Goal: Task Accomplishment & Management: Complete application form

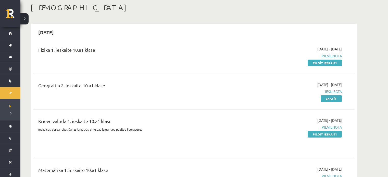
scroll to position [27, 0]
click at [329, 63] on link "Pildīt ieskaiti" at bounding box center [325, 63] width 34 height 7
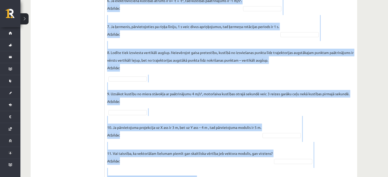
scroll to position [330, 0]
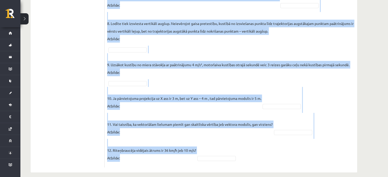
drag, startPoint x: 108, startPoint y: 59, endPoint x: 248, endPoint y: 152, distance: 168.0
copy form "Vai apgalvojums ir patiess? SOLO I Solo līmeņu atšifrējums: I – ļoti viegli (Ne…"
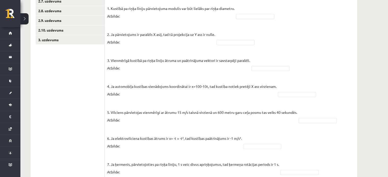
scroll to position [162, 0]
click at [268, 66] on fieldset "1. Kustībā pa riņķa līniju pārvietojuma modulis var būt lielāks par riņķa diame…" at bounding box center [231, 169] width 248 height 328
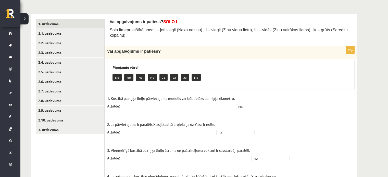
scroll to position [68, 0]
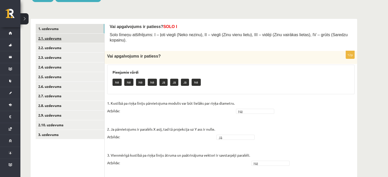
click at [78, 41] on link "2.1. uzdevums" at bounding box center [70, 38] width 69 height 9
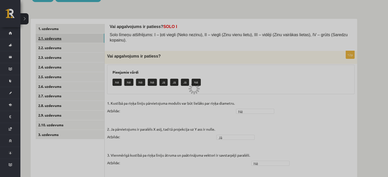
scroll to position [61, 0]
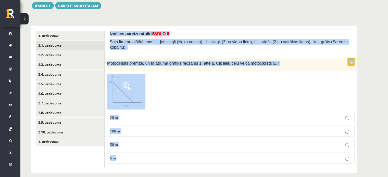
drag, startPoint x: 110, startPoint y: 33, endPoint x: 200, endPoint y: 163, distance: 157.8
click at [200, 163] on div "Izvēlies pareizo atbildi! SOLO II Solo līmeņu atšifrējums: I – ļoti viegli (Nek…" at bounding box center [231, 99] width 253 height 147
copy form "Izvēlies pareizo atbildi! SOLO II Solo līmeņu atšifrējums: I – ļoti viegli (Nek…"
click at [190, 74] on div at bounding box center [231, 92] width 248 height 36
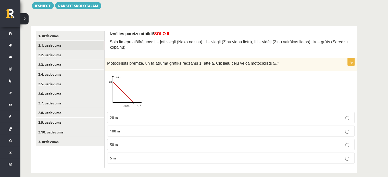
click at [121, 142] on p "50 m" at bounding box center [231, 144] width 242 height 5
click at [68, 57] on link "2.2. uzdevums" at bounding box center [70, 54] width 69 height 9
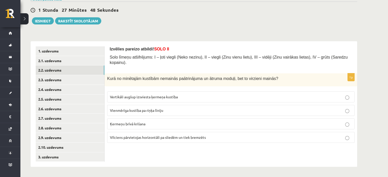
scroll to position [45, 0]
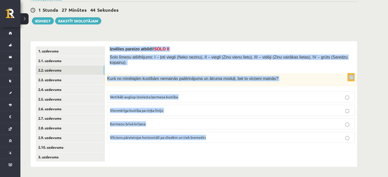
drag, startPoint x: 108, startPoint y: 48, endPoint x: 247, endPoint y: 148, distance: 171.4
click at [247, 148] on div "Izvēlies pareizo atbildi! SOLO II Solo līmeņu atšifrējums: I – ļoti viegli (Nek…" at bounding box center [231, 104] width 253 height 126
copy form "Izvēlies pareizo atbildi! SOLO II Solo līmeņu atšifrējums: I – ļoti viegli (Nek…"
click at [225, 94] on p "Vertikāli augšup izsviesta ķermeņa kustība" at bounding box center [231, 96] width 242 height 5
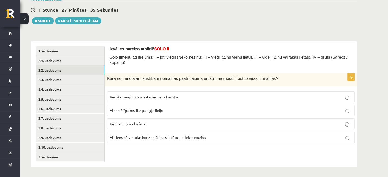
click at [164, 108] on p "Vienmērīga kustība pa riņķa līniju" at bounding box center [231, 110] width 242 height 5
click at [86, 77] on link "2.3. uzdevums" at bounding box center [70, 79] width 69 height 9
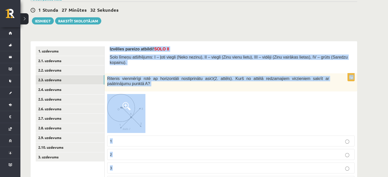
scroll to position [69, 0]
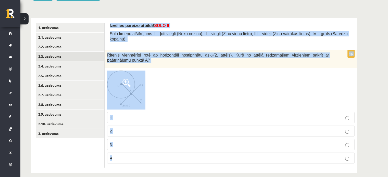
drag, startPoint x: 110, startPoint y: 47, endPoint x: 183, endPoint y: 153, distance: 129.2
click at [183, 153] on form "Izvēlies pareizo atbildi! SOLO II Solo līmeņu atšifrējums: I – ļoti viegli (Nek…" at bounding box center [231, 95] width 243 height 145
copy form "Izvēlies pareizo atbildi! SOLO II Solo līmeņu atšifrējums: I – ļoti viegli (Nek…"
click at [164, 80] on div at bounding box center [231, 90] width 248 height 39
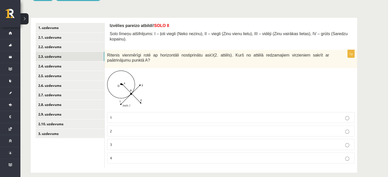
click at [131, 85] on img at bounding box center [126, 90] width 38 height 39
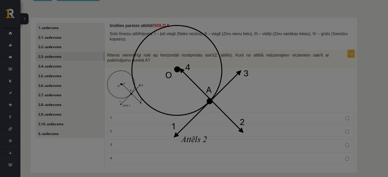
click at [184, 71] on img at bounding box center [194, 89] width 125 height 128
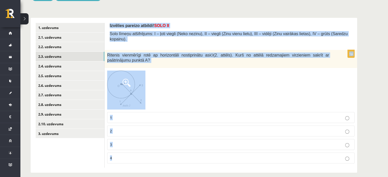
drag, startPoint x: 109, startPoint y: 25, endPoint x: 201, endPoint y: 164, distance: 166.7
click at [201, 164] on div "Izvēlies pareizo atbildi! SOLO II Solo līmeņu atšifrējums: I – ļoti viegli (Nek…" at bounding box center [231, 95] width 253 height 155
copy form "Izvēlies pareizo atbildi! SOLO II Solo līmeņu atšifrējums: I – ļoti viegli (Nek…"
click at [162, 71] on div at bounding box center [231, 90] width 248 height 39
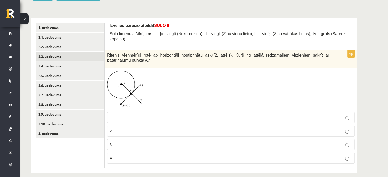
click at [118, 76] on img at bounding box center [126, 90] width 38 height 39
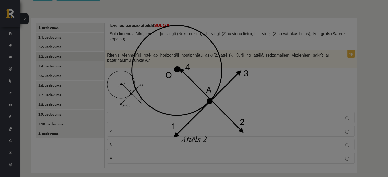
click at [179, 94] on img at bounding box center [194, 89] width 125 height 128
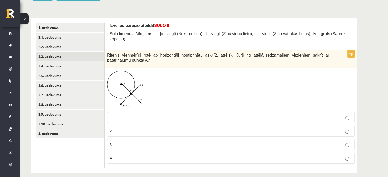
click at [131, 82] on img at bounding box center [126, 90] width 38 height 39
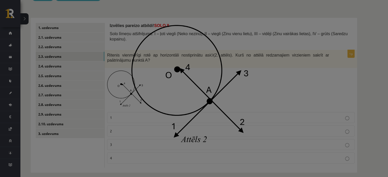
click at [292, 69] on div at bounding box center [194, 88] width 388 height 177
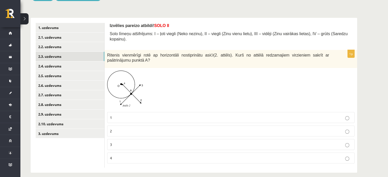
click at [119, 142] on p "3" at bounding box center [231, 144] width 242 height 5
click at [58, 65] on link "2.4. uzdevums" at bounding box center [70, 66] width 69 height 9
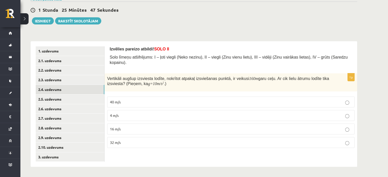
scroll to position [45, 0]
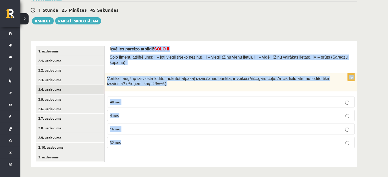
drag, startPoint x: 111, startPoint y: 47, endPoint x: 177, endPoint y: 151, distance: 124.0
click at [177, 151] on div "Izvēlies pareizo atbildi! SOLO II Solo līmeņu atšifrējums: I – ļoti viegli (Nek…" at bounding box center [231, 104] width 253 height 126
click at [111, 50] on span "Izvēlies pareizo atbildi! SOLO II" at bounding box center [140, 49] width 60 height 4
drag, startPoint x: 107, startPoint y: 48, endPoint x: 168, endPoint y: 172, distance: 137.9
click at [168, 172] on div "**********" at bounding box center [193, 75] width 347 height 203
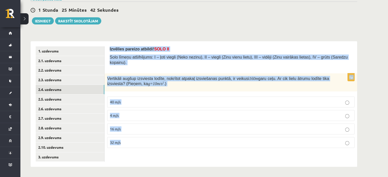
copy form "Izvēlies pareizo atbildi! SOLO II Solo līmeņu atšifrējums: I – ļoti viegli (Nek…"
click at [140, 100] on p "40 m/s" at bounding box center [231, 102] width 242 height 5
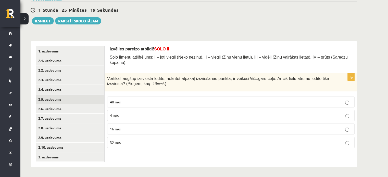
click at [72, 97] on link "2.5. uzdevums" at bounding box center [70, 99] width 69 height 9
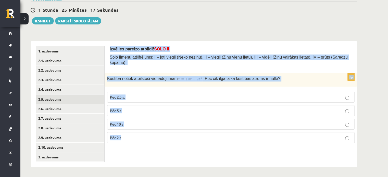
drag, startPoint x: 109, startPoint y: 48, endPoint x: 197, endPoint y: 141, distance: 128.1
click at [197, 141] on div "Izvēlies pareizo atbildi! SOLO II Solo līmeņu atšifrējums: I – ļoti viegli (Nek…" at bounding box center [231, 104] width 253 height 126
click at [213, 43] on div "Izvēlies pareizo atbildi! SOLO II Solo līmeņu atšifrējums: I – ļoti viegli (Nek…" at bounding box center [231, 104] width 253 height 126
drag, startPoint x: 109, startPoint y: 45, endPoint x: 187, endPoint y: 145, distance: 126.6
click at [187, 145] on div "Izvēlies pareizo atbildi! SOLO II Solo līmeņu atšifrējums: I – ļoti viegli (Nek…" at bounding box center [231, 104] width 253 height 126
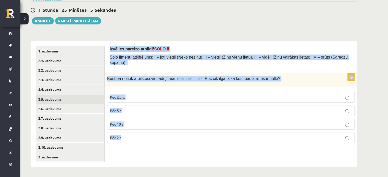
copy form "Izvēlies pareizo atbildi! SOLO II Solo līmeņu atšifrējums: I – ļoti viegli (Nek…"
click at [131, 167] on div "**********" at bounding box center [193, 75] width 347 height 203
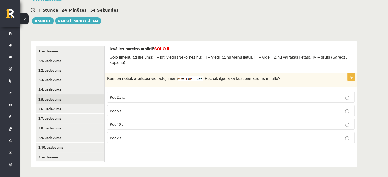
click at [139, 95] on p "Pēc 2.5 s." at bounding box center [231, 97] width 242 height 5
click at [74, 107] on link "2.6. uzdevums" at bounding box center [70, 108] width 69 height 9
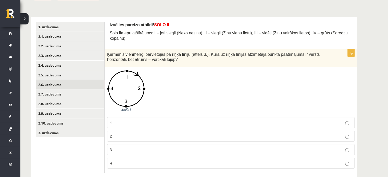
scroll to position [69, 0]
click at [80, 72] on link "2.5. uzdevums" at bounding box center [70, 74] width 69 height 9
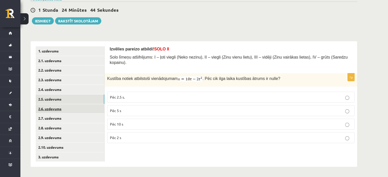
click at [72, 110] on link "2.6. uzdevums" at bounding box center [70, 108] width 69 height 9
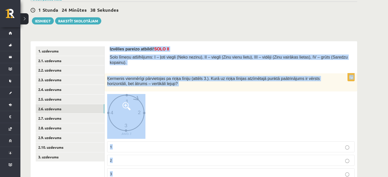
scroll to position [75, 0]
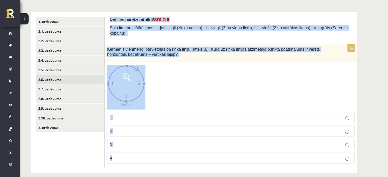
drag, startPoint x: 108, startPoint y: 49, endPoint x: 169, endPoint y: 169, distance: 134.7
click at [169, 169] on div "**********" at bounding box center [193, 64] width 347 height 238
copy form "Izvēlies pareizo atbildi! SOLO II Solo līmeņu atšifrējums: I – ļoti viegli (Nek…"
click at [158, 99] on div at bounding box center [231, 87] width 248 height 45
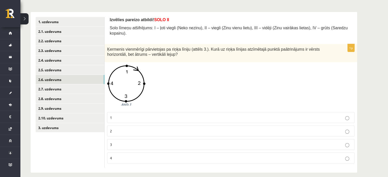
click at [128, 129] on label "2" at bounding box center [231, 131] width 248 height 11
click at [63, 88] on link "2.7. uzdevums" at bounding box center [70, 89] width 69 height 9
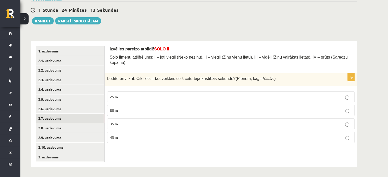
scroll to position [45, 0]
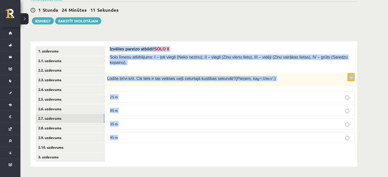
drag, startPoint x: 110, startPoint y: 48, endPoint x: 162, endPoint y: 141, distance: 106.1
click at [162, 141] on form "Izvēlies pareizo atbildi! SOLO II Solo līmeņu atšifrējums: I – ļoti viegli (Nek…" at bounding box center [231, 96] width 243 height 101
copy form "Izvēlies pareizo atbildi! SOLO II Solo līmeņu atšifrējums: I – ļoti viegli (Nek…"
click at [134, 97] on fieldset "25 m 80 m 35 m 45 m" at bounding box center [231, 117] width 248 height 56
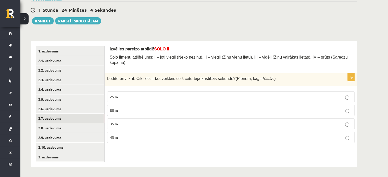
click at [136, 132] on label "45 m" at bounding box center [231, 137] width 248 height 11
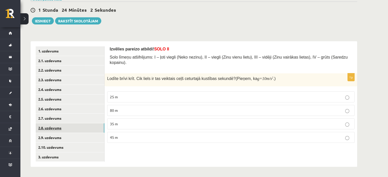
click at [62, 132] on link "2.8. uzdevums" at bounding box center [70, 128] width 69 height 9
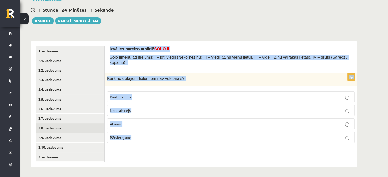
drag, startPoint x: 123, startPoint y: 56, endPoint x: 169, endPoint y: 141, distance: 96.4
click at [169, 141] on div "Izvēlies pareizo atbildi! SOLO II Solo līmeņu atšifrējums: I – ļoti viegli (Nek…" at bounding box center [231, 104] width 253 height 126
copy form "Izvēlies pareizo atbildi! SOLO II Solo līmeņu atšifrējums: I – ļoti viegli (Nek…"
click at [158, 138] on fieldset "Paātrinājums Noietais ceļš Ātrums Pārvietojums" at bounding box center [231, 117] width 248 height 56
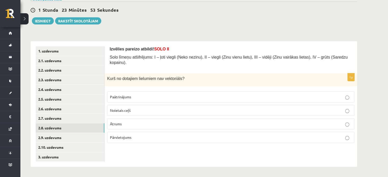
click at [157, 108] on p "Noietais ceļš" at bounding box center [231, 110] width 242 height 5
click at [65, 138] on link "2.9. uzdevums" at bounding box center [70, 137] width 69 height 9
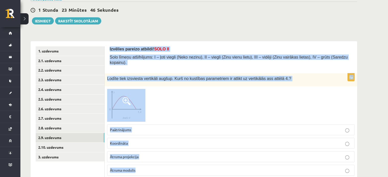
scroll to position [57, 0]
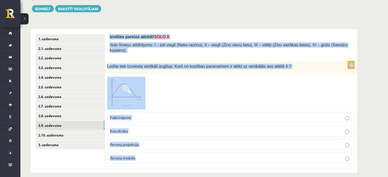
drag, startPoint x: 146, startPoint y: 82, endPoint x: 177, endPoint y: 180, distance: 102.7
click at [177, 120] on html "0 Dāvanas 721 mP 1026 xp Katrīna Jirgena Sākums Aktuāli Kā mācīties eSKOLĀ Kont…" at bounding box center [194, 31] width 388 height 177
click at [172, 98] on div at bounding box center [231, 93] width 248 height 33
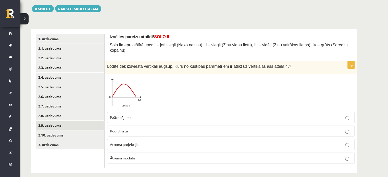
click at [142, 126] on label "Koordināta" at bounding box center [231, 131] width 248 height 11
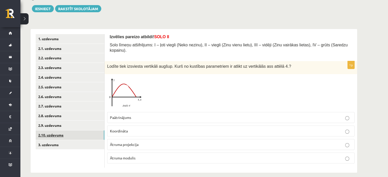
click at [72, 133] on link "2.10. uzdevums" at bounding box center [70, 135] width 69 height 9
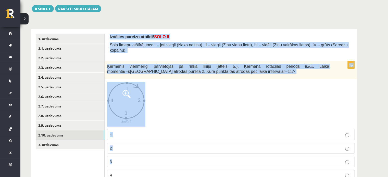
scroll to position [75, 0]
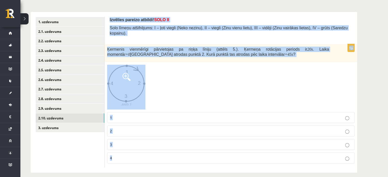
drag, startPoint x: 109, startPoint y: 35, endPoint x: 159, endPoint y: 186, distance: 158.5
click at [159, 103] on html "0 Dāvanas 721 mP 1026 xp Katrīna Jirgena Sākums Aktuāli Kā mācīties eSKOLĀ Kont…" at bounding box center [194, 13] width 388 height 177
click at [160, 77] on div at bounding box center [231, 87] width 248 height 45
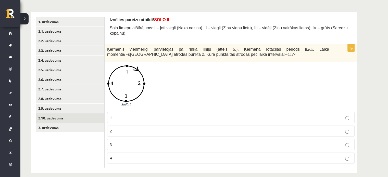
click at [127, 142] on p "3" at bounding box center [231, 144] width 242 height 5
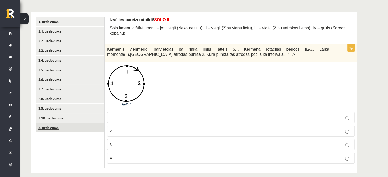
click at [79, 129] on link "3. uzdevums" at bounding box center [70, 127] width 69 height 9
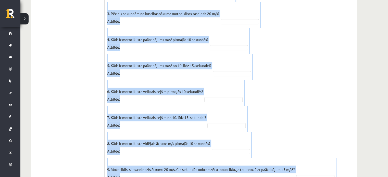
scroll to position [408, 0]
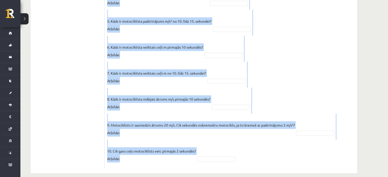
drag, startPoint x: 109, startPoint y: 18, endPoint x: 192, endPoint y: 187, distance: 188.0
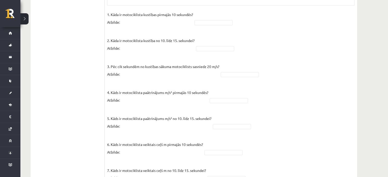
scroll to position [311, 0]
type input "*"
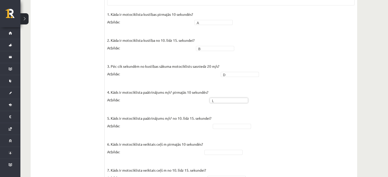
type input "*"
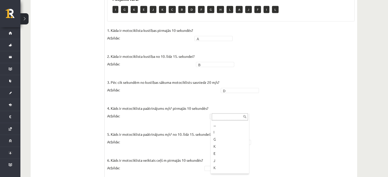
scroll to position [42, 0]
type input "*"
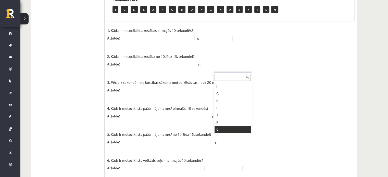
type input "*"
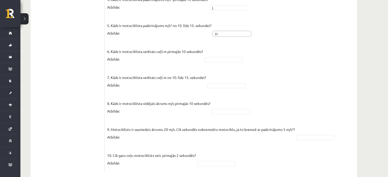
scroll to position [408, 0]
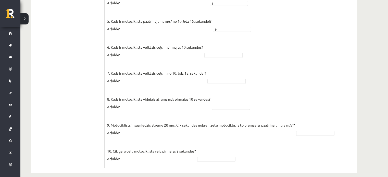
click at [217, 46] on fieldset "1. Kāda ir motociklista kustības pirmajās 10 sekundēs? Atbilde: A * 2. Kāda ir …" at bounding box center [231, 39] width 248 height 253
type input "*"
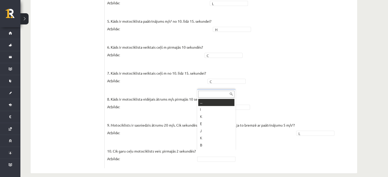
type input "*"
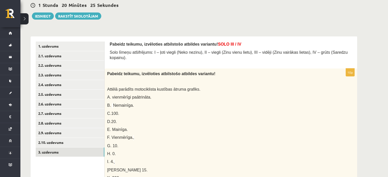
scroll to position [55, 0]
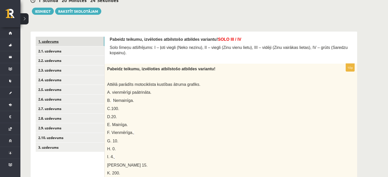
click at [85, 40] on link "1. uzdevums" at bounding box center [70, 41] width 69 height 9
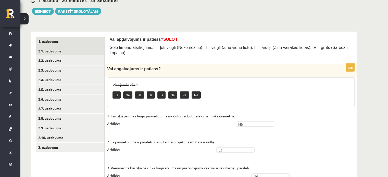
click at [76, 48] on link "2.1. uzdevums" at bounding box center [70, 50] width 69 height 9
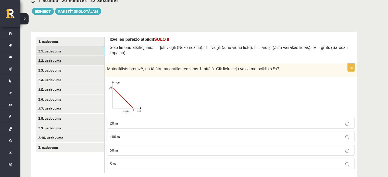
click at [74, 62] on link "2.2. uzdevums" at bounding box center [70, 60] width 69 height 9
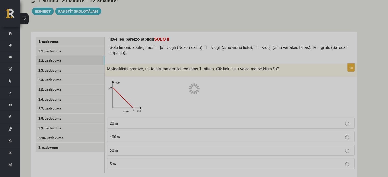
scroll to position [45, 0]
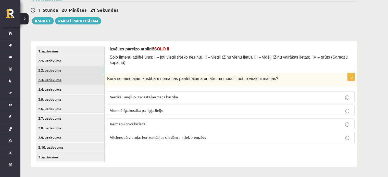
click at [72, 78] on link "2.3. uzdevums" at bounding box center [70, 79] width 69 height 9
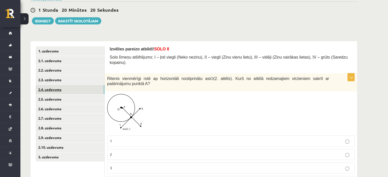
click at [72, 93] on link "2.4. uzdevums" at bounding box center [70, 89] width 69 height 9
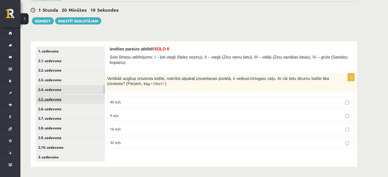
click at [70, 99] on link "2.5. uzdevums" at bounding box center [70, 99] width 69 height 9
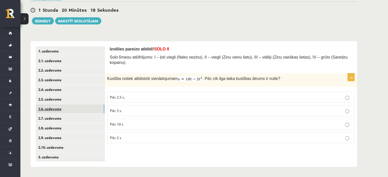
click at [68, 107] on link "2.6. uzdevums" at bounding box center [70, 108] width 69 height 9
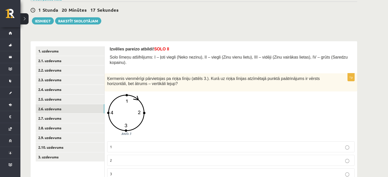
click at [68, 124] on link "2.8. uzdevums" at bounding box center [70, 128] width 69 height 9
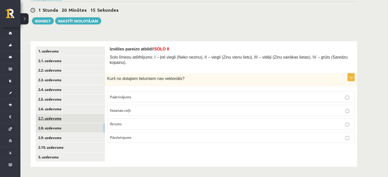
click at [72, 119] on link "2.7. uzdevums" at bounding box center [70, 118] width 69 height 9
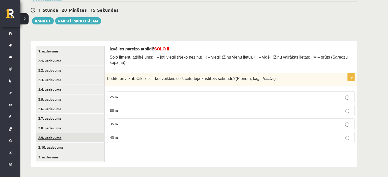
click at [62, 136] on link "2.9. uzdevums" at bounding box center [70, 137] width 69 height 9
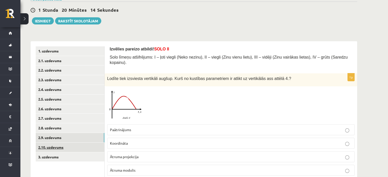
scroll to position [57, 0]
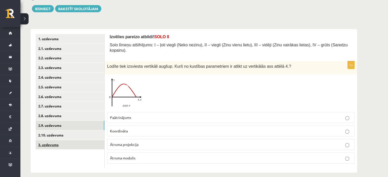
click at [62, 144] on link "3. uzdevums" at bounding box center [70, 144] width 69 height 9
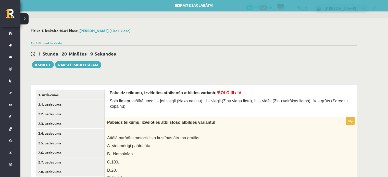
scroll to position [0, 0]
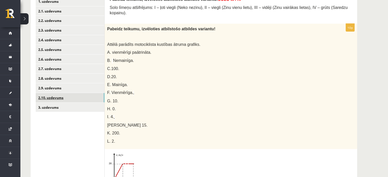
click at [81, 98] on link "2.10. uzdevums" at bounding box center [70, 97] width 69 height 9
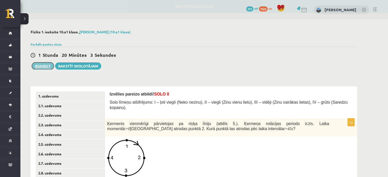
click at [44, 64] on button "Iesniegt" at bounding box center [43, 66] width 22 height 7
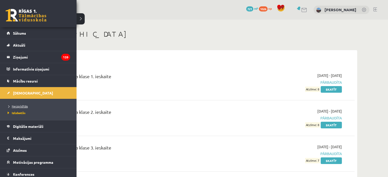
click at [21, 106] on span "Neizpildītās" at bounding box center [16, 106] width 21 height 4
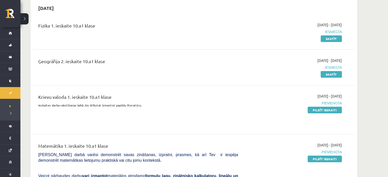
scroll to position [52, 0]
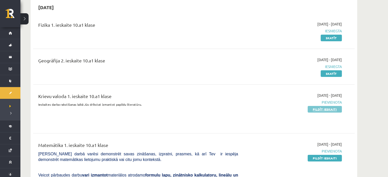
click at [334, 111] on link "Pildīt ieskaiti" at bounding box center [325, 109] width 34 height 7
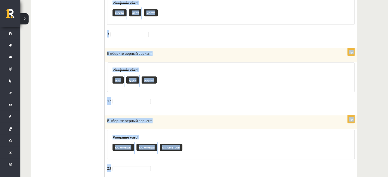
scroll to position [556, 0]
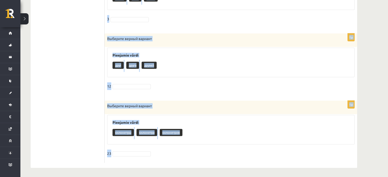
drag, startPoint x: 108, startPoint y: 18, endPoint x: 197, endPoint y: 189, distance: 193.5
copy form "Loremips dolors ametcon Adipiscin elits doeiu tempor incid 442 – 4u Laboreet do…"
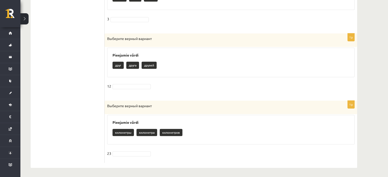
click at [126, 156] on fieldset "23" at bounding box center [231, 155] width 248 height 11
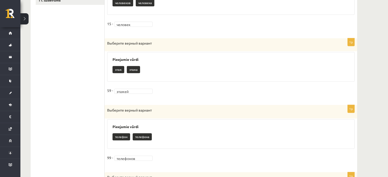
scroll to position [0, 0]
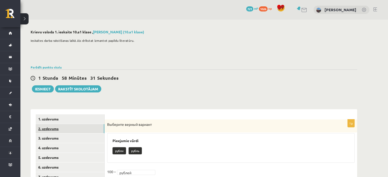
click at [50, 126] on link "2. uzdevums" at bounding box center [70, 128] width 69 height 9
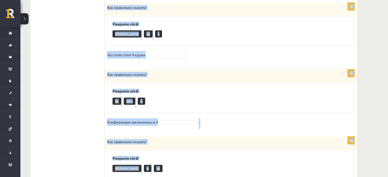
scroll to position [288, 0]
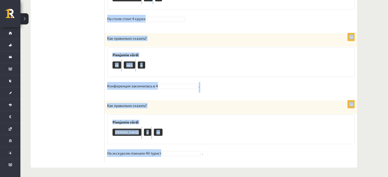
drag, startPoint x: 107, startPoint y: 19, endPoint x: 175, endPoint y: 170, distance: 165.7
copy form "Как правильно сказать? Pieejamie vārdi и ов а В классе находились 25 ученик 1p …"
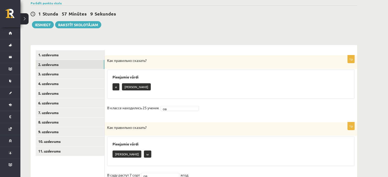
scroll to position [58, 0]
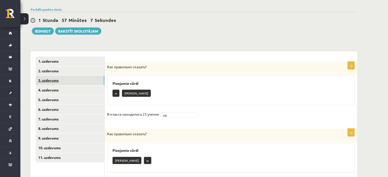
click at [68, 81] on link "3. uzdevums" at bounding box center [70, 80] width 69 height 9
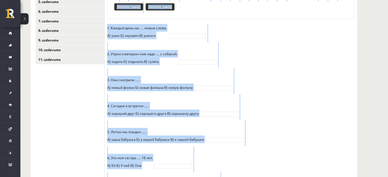
scroll to position [262, 0]
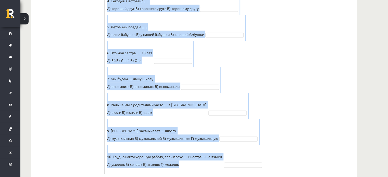
drag, startPoint x: 107, startPoint y: 65, endPoint x: 204, endPoint y: 189, distance: 158.1
copy div "Выберите правильный вариант. Pieejamie vārdi Г Г В А В А В Б Б Г Г Г Б Б А В Б …"
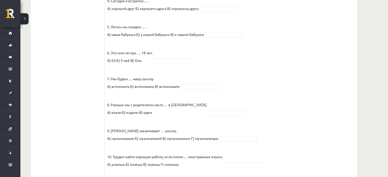
click at [99, 68] on ul "1. uzdevums 2. uzdevums 3. uzdevums 4. uzdevums 5. uzdevums 6. uzdevums 7. uzde…" at bounding box center [70, 13] width 69 height 321
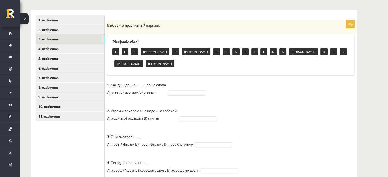
scroll to position [100, 0]
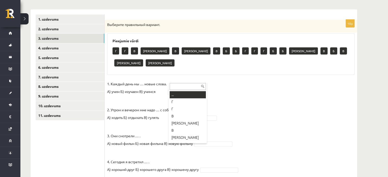
type input "*"
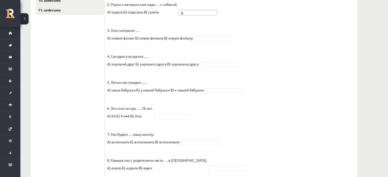
scroll to position [208, 0]
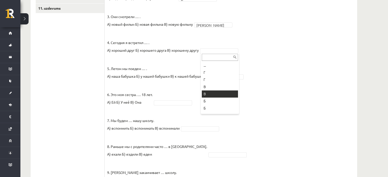
drag, startPoint x: 217, startPoint y: 51, endPoint x: 208, endPoint y: 99, distance: 49.1
click at [208, 99] on fieldset "1. Каждый день мы … новые слова. А) учим Б) изучаем В) учимся А * 2. Утром и ве…" at bounding box center [231, 87] width 248 height 253
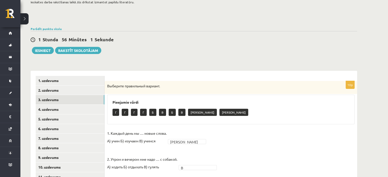
scroll to position [42, 0]
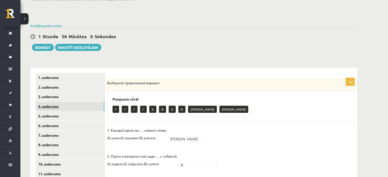
click at [71, 108] on link "4. uzdevums" at bounding box center [70, 106] width 69 height 9
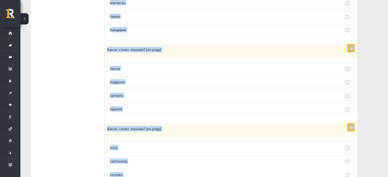
scroll to position [347, 0]
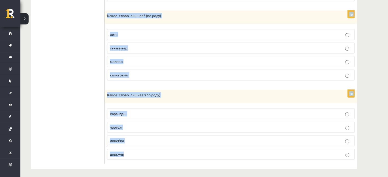
drag, startPoint x: 106, startPoint y: 82, endPoint x: 177, endPoint y: 189, distance: 128.7
copy form "Какое слово лишнее? ( по родy) груша слива ананас малина 1p Какое слово лишнее?…"
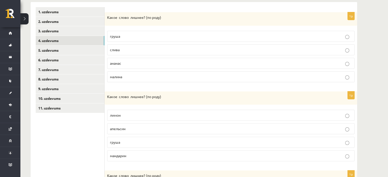
scroll to position [107, 0]
click at [136, 76] on p "малина" at bounding box center [231, 77] width 242 height 5
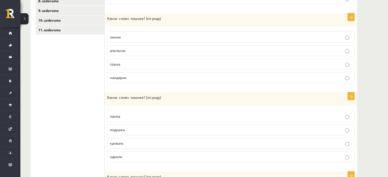
scroll to position [186, 0]
click at [139, 65] on p "груша" at bounding box center [231, 63] width 242 height 5
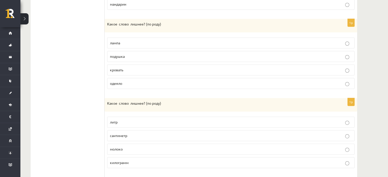
scroll to position [259, 0]
click at [117, 42] on span "лампа" at bounding box center [115, 43] width 10 height 5
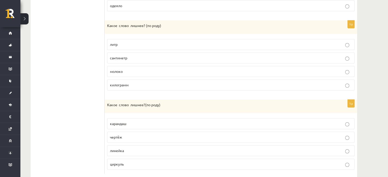
scroll to position [347, 0]
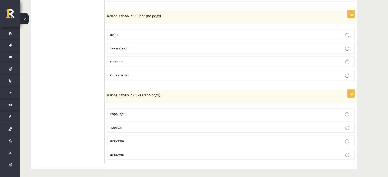
click at [130, 61] on p "молоко" at bounding box center [231, 61] width 242 height 5
click at [124, 126] on p "чертёж" at bounding box center [231, 127] width 242 height 5
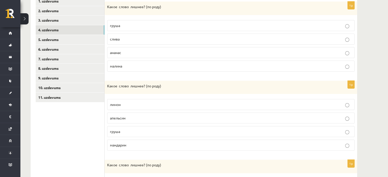
scroll to position [117, 0]
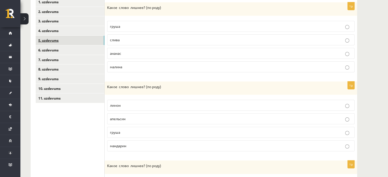
click at [67, 37] on link "5. uzdevums" at bounding box center [70, 40] width 69 height 9
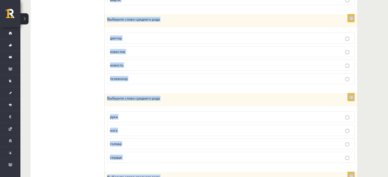
scroll to position [346, 0]
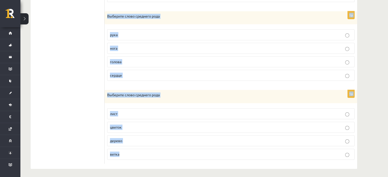
drag, startPoint x: 107, startPoint y: 60, endPoint x: 181, endPoint y: 189, distance: 149.0
copy form "Выберите слово среднего рода штамп письмо конверт открытка 1p Выберите слово ср…"
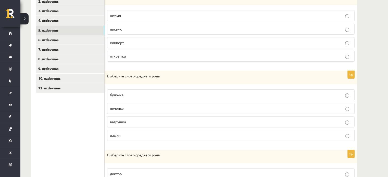
scroll to position [127, 0]
click at [120, 28] on span "письмо" at bounding box center [116, 29] width 12 height 5
click at [118, 106] on span "печенье" at bounding box center [117, 108] width 14 height 5
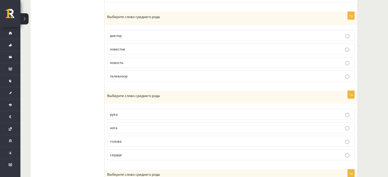
scroll to position [267, 0]
click at [117, 43] on label "известие" at bounding box center [231, 48] width 248 height 11
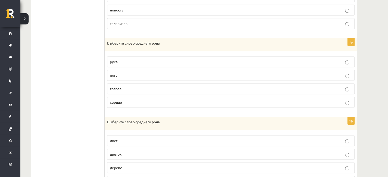
scroll to position [329, 0]
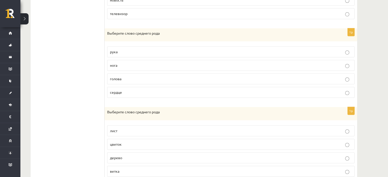
click at [117, 92] on span "сердце" at bounding box center [116, 92] width 12 height 5
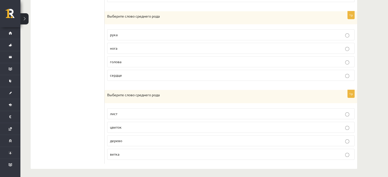
click at [123, 139] on p "дерево" at bounding box center [231, 140] width 242 height 5
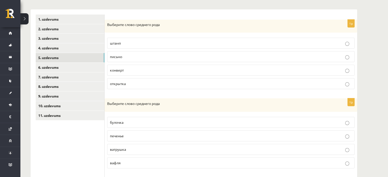
scroll to position [99, 0]
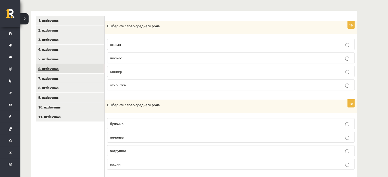
click at [61, 69] on link "6. uzdevums" at bounding box center [70, 68] width 69 height 9
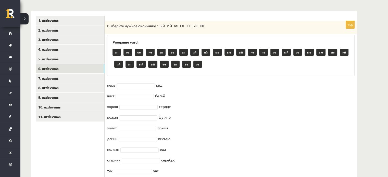
scroll to position [182, 0]
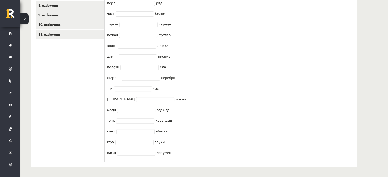
drag, startPoint x: 109, startPoint y: 25, endPoint x: 196, endPoint y: 189, distance: 186.9
copy div "Выберите нужное окончание : -ЫЙ -ИЙ -АЯ -ОЕ -ЕЕ -ЫЕ, -ИЕ Pieejamie vārdi ая ое …"
click at [59, 88] on ul "1. uzdevums 2. uzdevums 3. uzdevums 4. uzdevums 5. uzdevums 6. uzdevums 7. uzde…" at bounding box center [70, 47] width 69 height 229
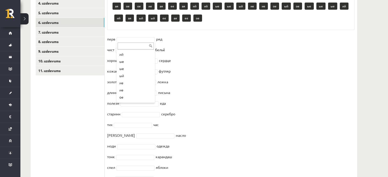
scroll to position [65, 0]
drag, startPoint x: 141, startPoint y: 17, endPoint x: 144, endPoint y: 21, distance: 4.8
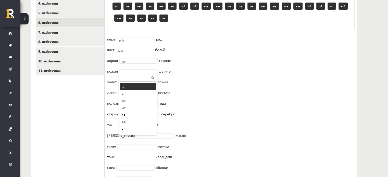
type input "*"
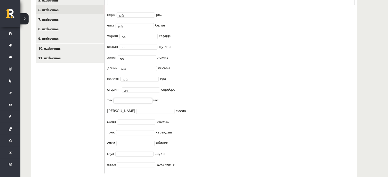
scroll to position [170, 0]
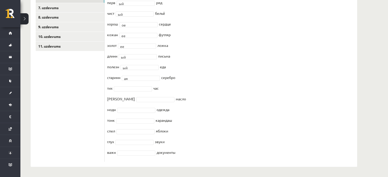
click at [182, 54] on fieldset "перв ый ** ряд чист ый ** бельё хорош ое ** сердце кожан ее ** футляр золот ее …" at bounding box center [231, 79] width 248 height 161
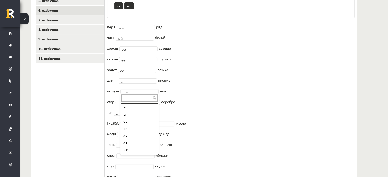
scroll to position [114, 0]
click at [135, 66] on fieldset "перв ый ** ряд чист ый ** бельё хорош ое ** сердце кожан ее ** футляр золот ее …" at bounding box center [231, 103] width 248 height 161
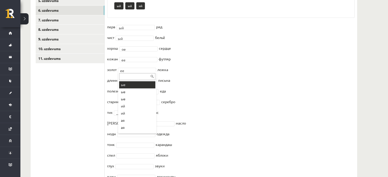
scroll to position [0, 0]
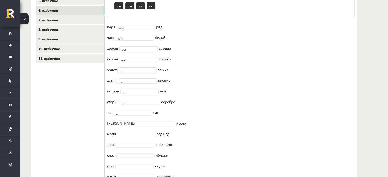
click at [137, 62] on fieldset "перв ый ** ряд чист ый ** бельё хорош ое ** сердце кожан ее ** футляр золот ...…" at bounding box center [231, 103] width 248 height 161
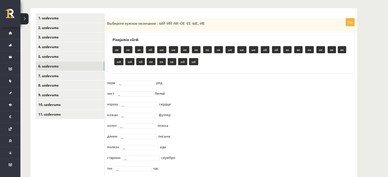
scroll to position [182, 0]
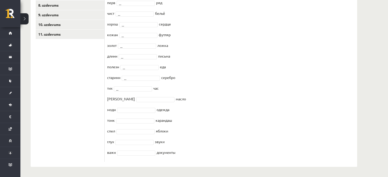
drag, startPoint x: 107, startPoint y: 54, endPoint x: 218, endPoint y: 189, distance: 174.6
copy div "Выберите нужное окончание : -ЫЙ -ИЙ -АЯ -ОЕ -ЕЕ -ЫЕ, -ИЕ Pieejamie vārdi ое ие …"
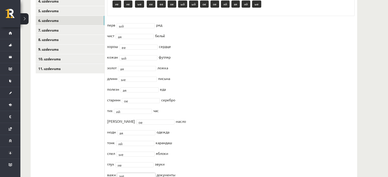
scroll to position [147, 0]
click at [74, 28] on link "7. uzdevums" at bounding box center [70, 30] width 69 height 9
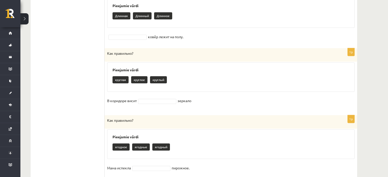
scroll to position [621, 0]
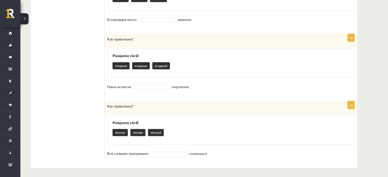
drag, startPoint x: 106, startPoint y: 117, endPoint x: 218, endPoint y: 189, distance: 132.7
copy form "Как правильно? Pieejamie vārdi мелкое мелкая мелкий Через пять минут пошёл дожд…"
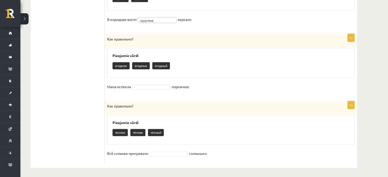
click at [143, 83] on fieldset "Мама испекла пирожное." at bounding box center [231, 88] width 248 height 11
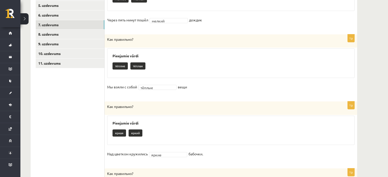
scroll to position [126, 0]
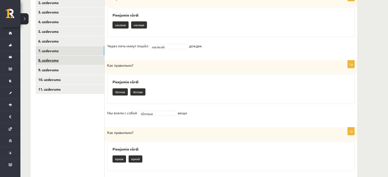
click at [72, 61] on link "8. uzdevums" at bounding box center [70, 60] width 69 height 9
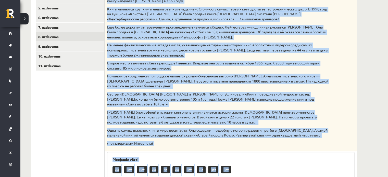
scroll to position [264, 0]
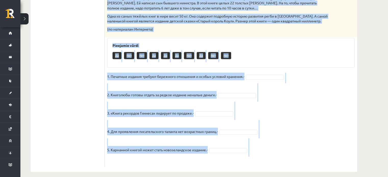
drag, startPoint x: 108, startPoint y: 80, endPoint x: 258, endPoint y: 156, distance: 168.7
click at [258, 156] on div "5p Прочитай текст. Отметь верное утверждение в соответствии с текстом. Интересн…" at bounding box center [231, 11] width 253 height 312
copy div "Прочитай текст. Отметь верное утверждение в соответствии с текстом. Интересные …"
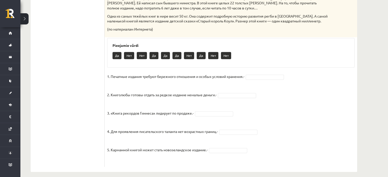
click at [96, 58] on ul "1. uzdevums 2. uzdevums 3. uzdevums 4. uzdevums 5. uzdevums 6. uzdevums 7. uzde…" at bounding box center [70, 8] width 69 height 317
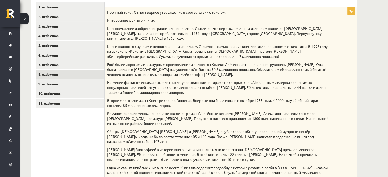
scroll to position [111, 0]
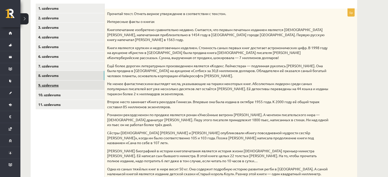
click at [88, 84] on link "9. uzdevums" at bounding box center [70, 85] width 69 height 9
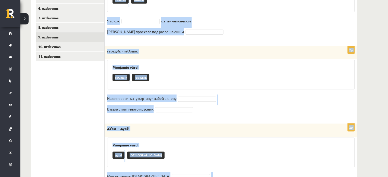
scroll to position [271, 0]
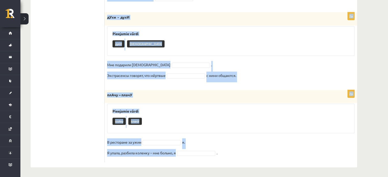
drag, startPoint x: 108, startPoint y: 23, endPoint x: 210, endPoint y: 189, distance: 194.7
copy form "Выберите правильное слово! 2p знАком - знакОм Pieejamie vārdi знакОм знАком Я п…"
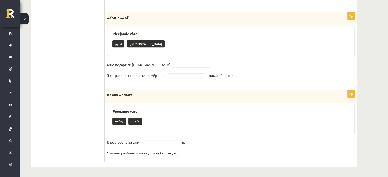
click at [73, 71] on ul "1. uzdevums 2. uzdevums 3. uzdevums 4. uzdevums 5. uzdevums 6. uzdevums 7. uzde…" at bounding box center [70, 3] width 69 height 319
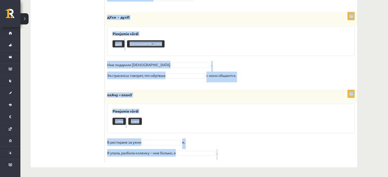
drag, startPoint x: 108, startPoint y: 16, endPoint x: 237, endPoint y: 189, distance: 216.1
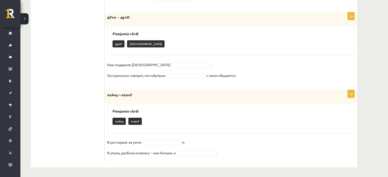
click at [90, 89] on ul "1. uzdevums 2. uzdevums 3. uzdevums 4. uzdevums 5. uzdevums 6. uzdevums 7. uzde…" at bounding box center [70, 3] width 69 height 319
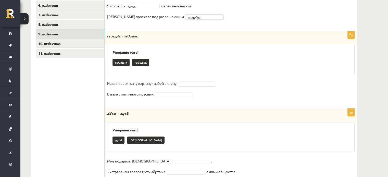
scroll to position [172, 0]
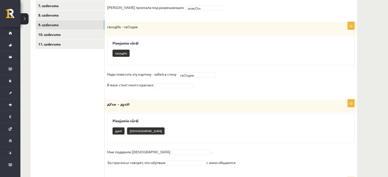
click at [189, 95] on form "Выберите правильное слово! 2p знАком - знакОм Pieejamie vārdi Я плохо знАком **…" at bounding box center [231, 96] width 243 height 307
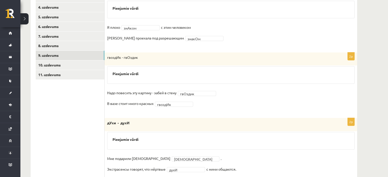
scroll to position [137, 0]
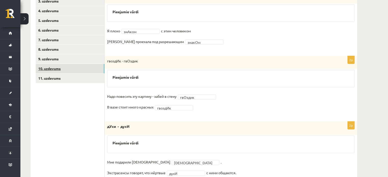
click at [71, 70] on link "10. uzdevums" at bounding box center [70, 68] width 69 height 9
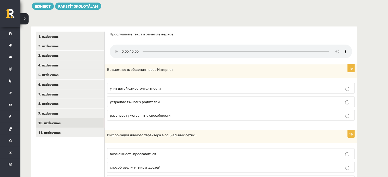
scroll to position [82, 0]
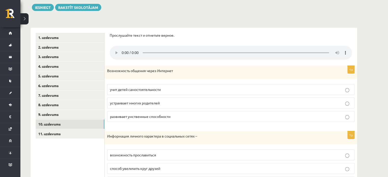
click at [205, 102] on p "устраивает многих родителей" at bounding box center [231, 103] width 242 height 5
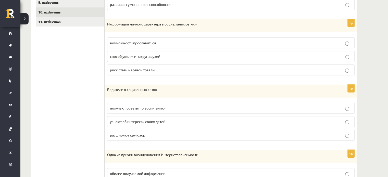
scroll to position [201, 0]
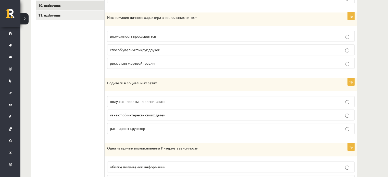
click at [263, 37] on p "возможность прославиться" at bounding box center [231, 36] width 242 height 5
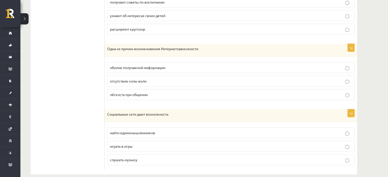
scroll to position [307, 0]
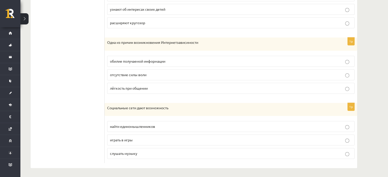
click at [321, 21] on p "расширяют кругозор" at bounding box center [231, 22] width 242 height 5
click at [326, 66] on fieldset "обилие получаемой информации отсутствие силы воли лёгкость при общении" at bounding box center [231, 74] width 248 height 42
click at [330, 70] on label "отсутствие силы воли" at bounding box center [231, 74] width 248 height 11
click at [323, 125] on p "найти единомышленников" at bounding box center [231, 126] width 242 height 5
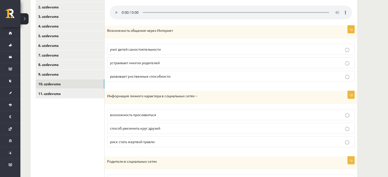
scroll to position [115, 0]
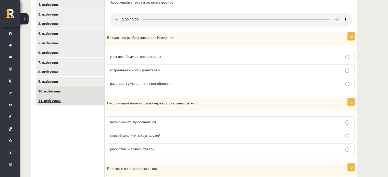
click at [73, 102] on link "11. uzdevums" at bounding box center [70, 100] width 69 height 9
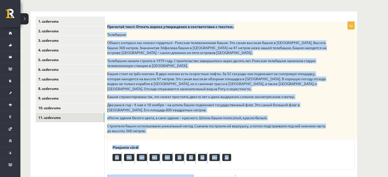
scroll to position [167, 0]
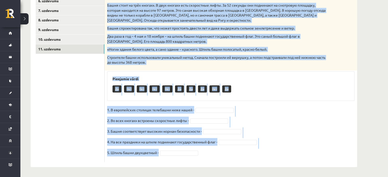
drag, startPoint x: 106, startPoint y: 123, endPoint x: 265, endPoint y: 189, distance: 171.6
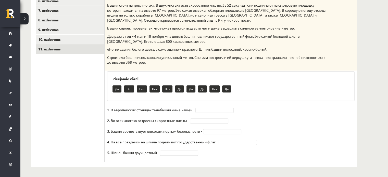
click at [100, 104] on ul "1. uzdevums 2. uzdevums 3. uzdevums 4. uzdevums 5. uzdevums 6. uzdevums 7. uzde…" at bounding box center [70, 55] width 69 height 215
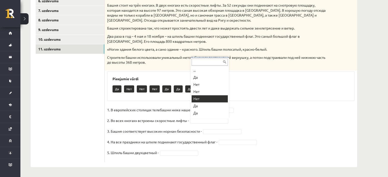
drag, startPoint x: 206, startPoint y: 121, endPoint x: 202, endPoint y: 95, distance: 26.1
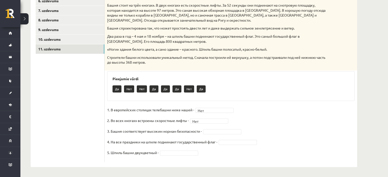
click at [202, 95] on div "Да Нет Нет Да Да Да Нет Да" at bounding box center [231, 90] width 237 height 12
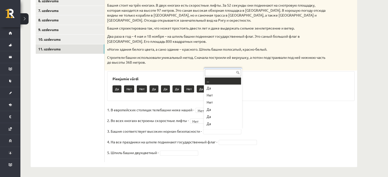
scroll to position [6, 0]
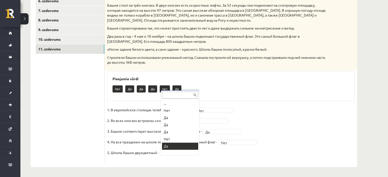
drag, startPoint x: 188, startPoint y: 154, endPoint x: 183, endPoint y: 144, distance: 11.3
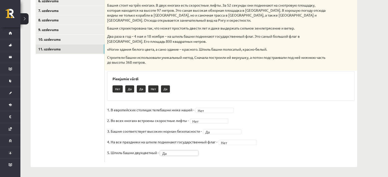
click at [183, 144] on p "4. На все праздники на шпиле поднимают государственный флаг -" at bounding box center [162, 142] width 110 height 8
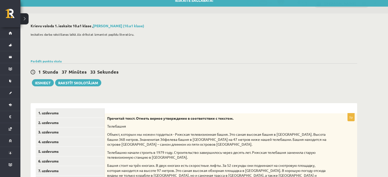
scroll to position [4, 0]
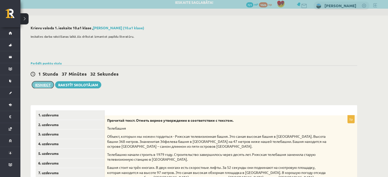
click at [42, 83] on button "Iesniegt" at bounding box center [43, 84] width 22 height 7
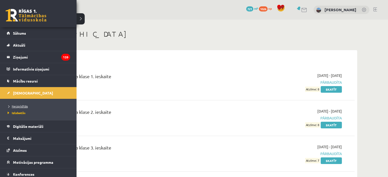
click at [14, 106] on span "Neizpildītās" at bounding box center [16, 106] width 21 height 4
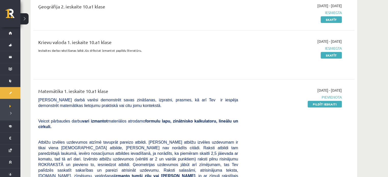
scroll to position [106, 0]
